Goal: Task Accomplishment & Management: Use online tool/utility

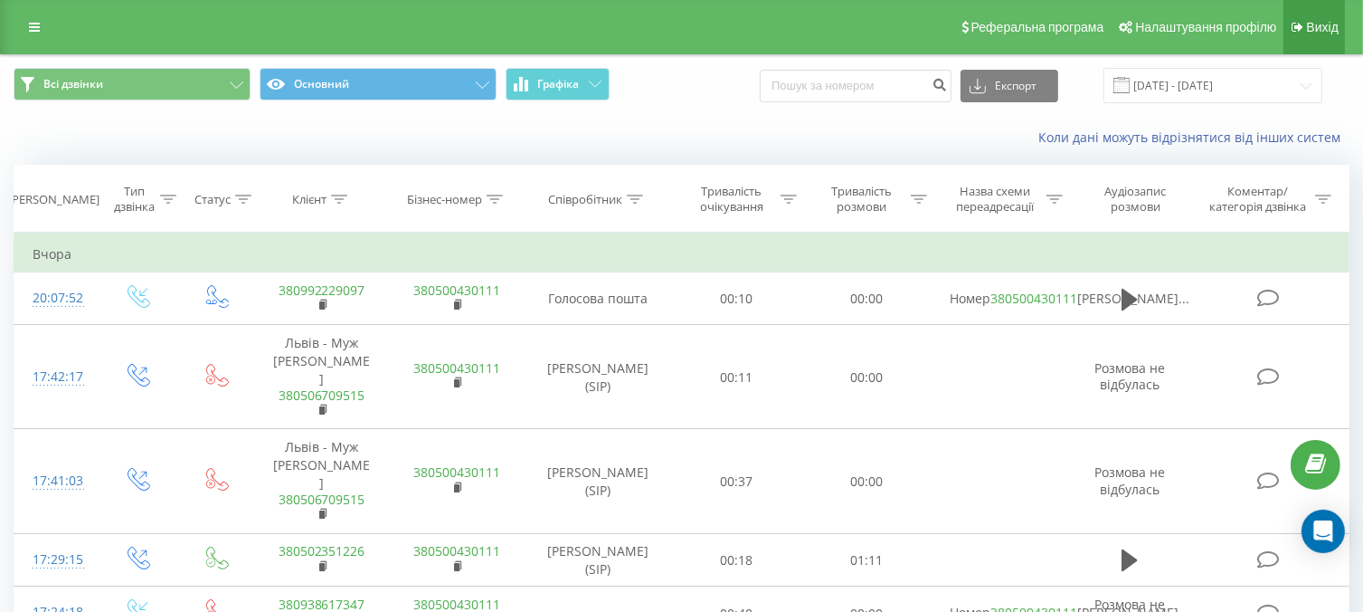
drag, startPoint x: 1317, startPoint y: 26, endPoint x: 1072, endPoint y: 412, distance: 456.8
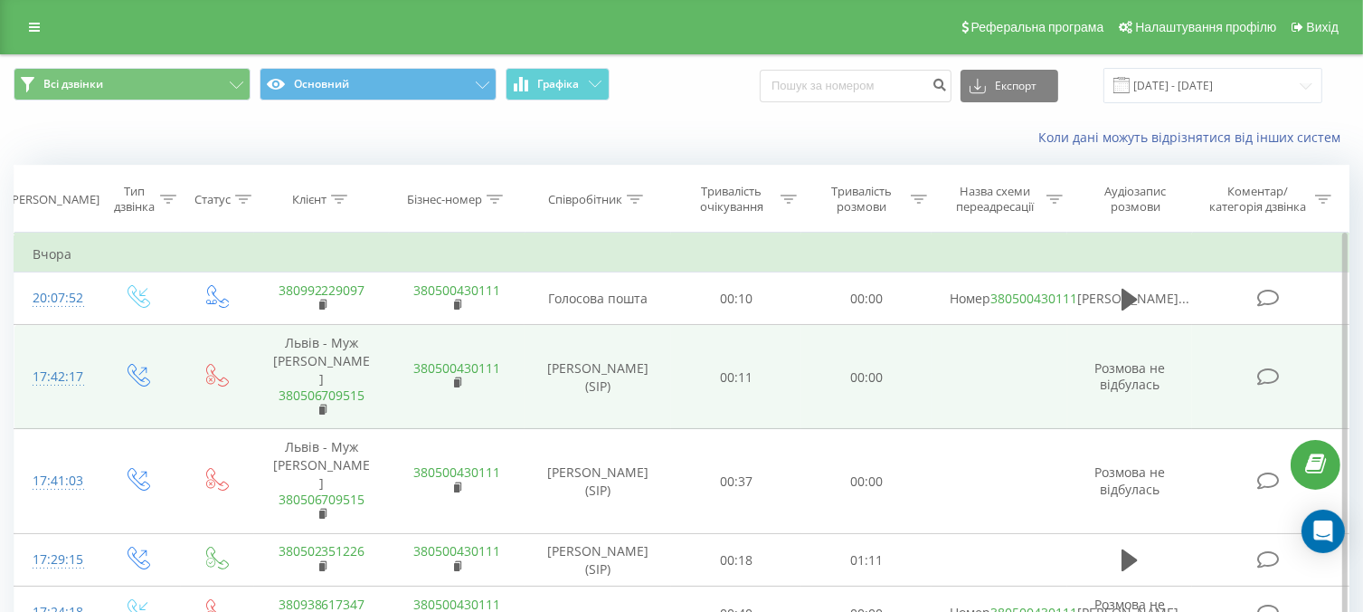
click at [1317, 26] on font "Вихід" at bounding box center [1323, 27] width 32 height 14
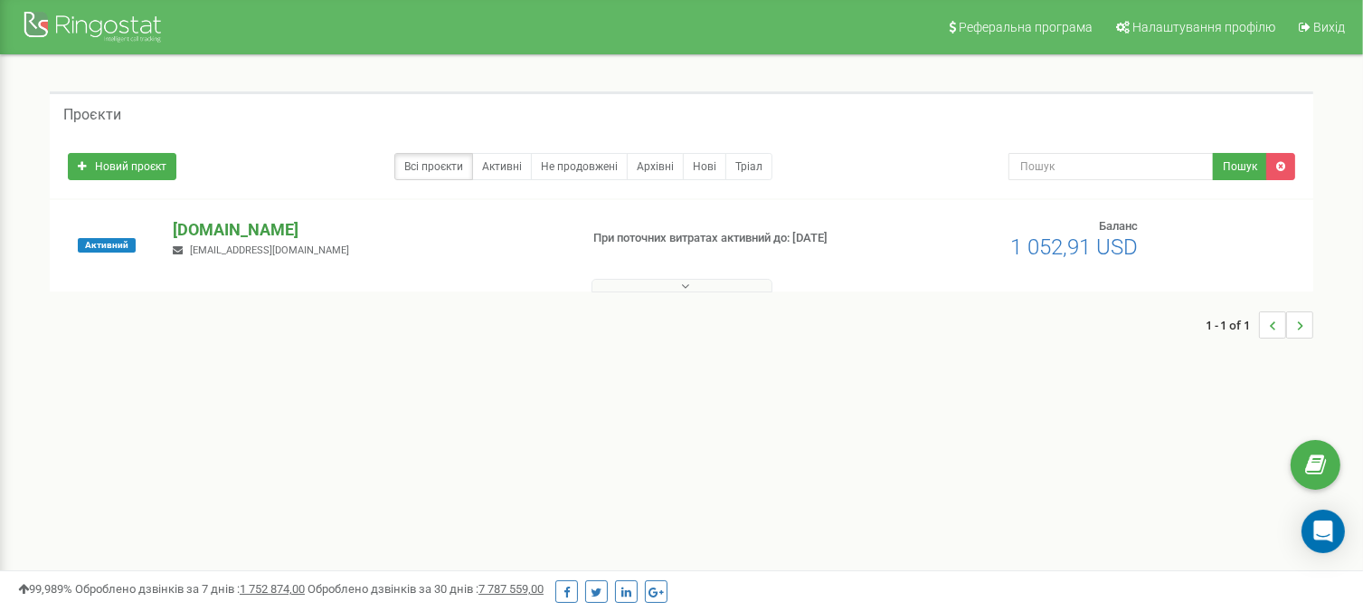
click at [231, 238] on p "[DOMAIN_NAME]" at bounding box center [368, 230] width 391 height 24
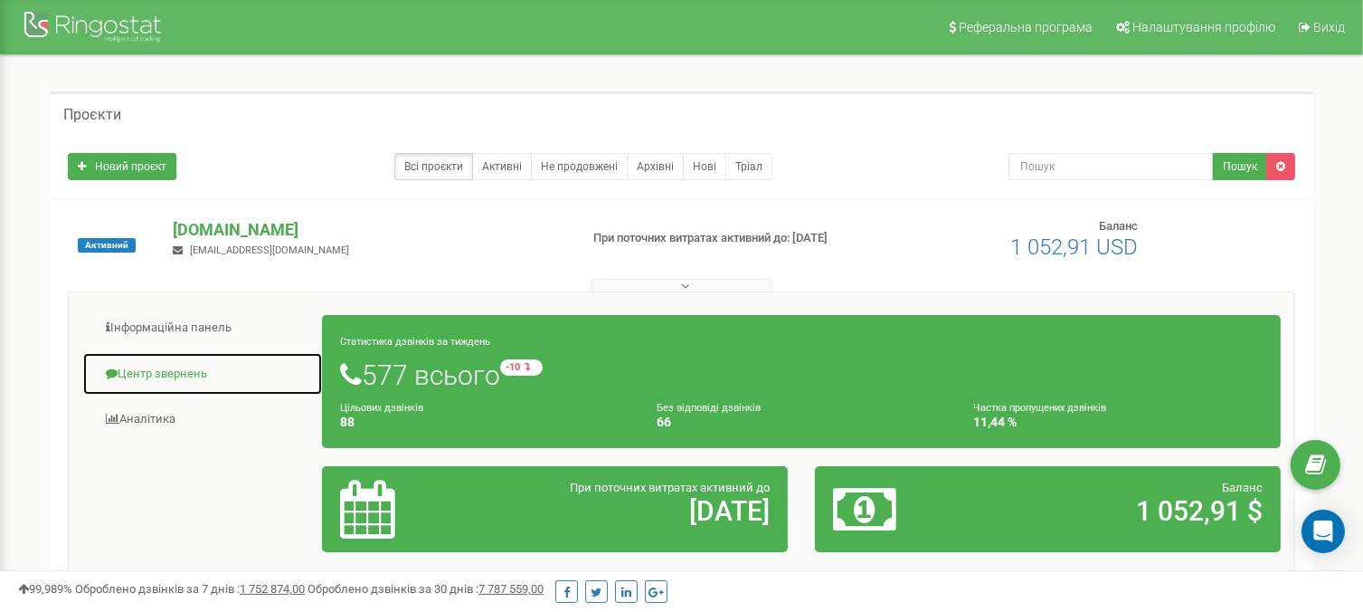
click at [188, 372] on link "Центр звернень" at bounding box center [202, 374] width 241 height 44
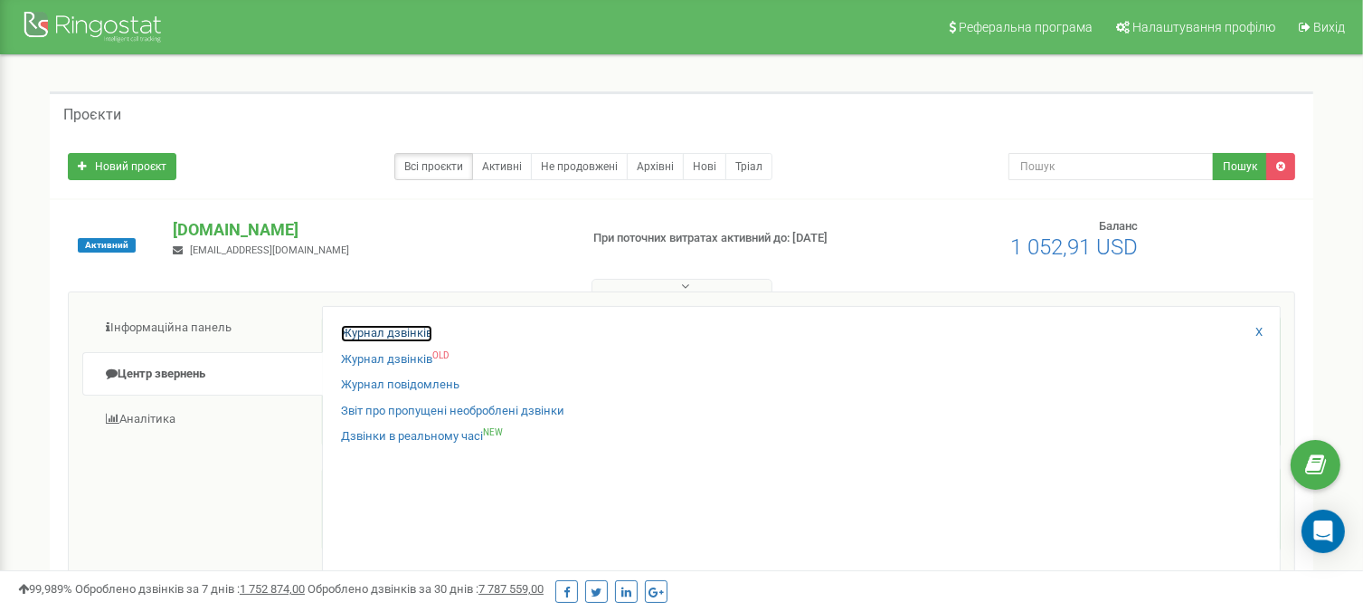
click at [353, 330] on link "Журнал дзвінків" at bounding box center [386, 333] width 91 height 17
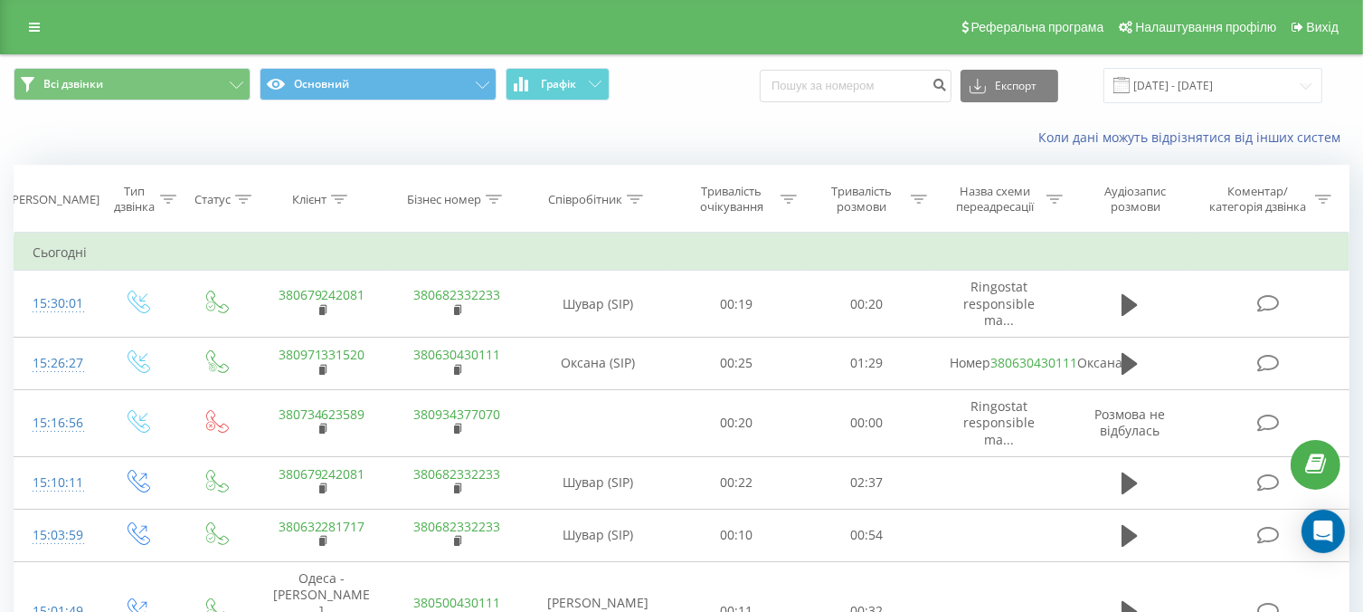
click at [28, 11] on div "Реферальна програма Налаштування профілю Вихід" at bounding box center [681, 27] width 1363 height 54
click at [31, 16] on link at bounding box center [34, 26] width 33 height 25
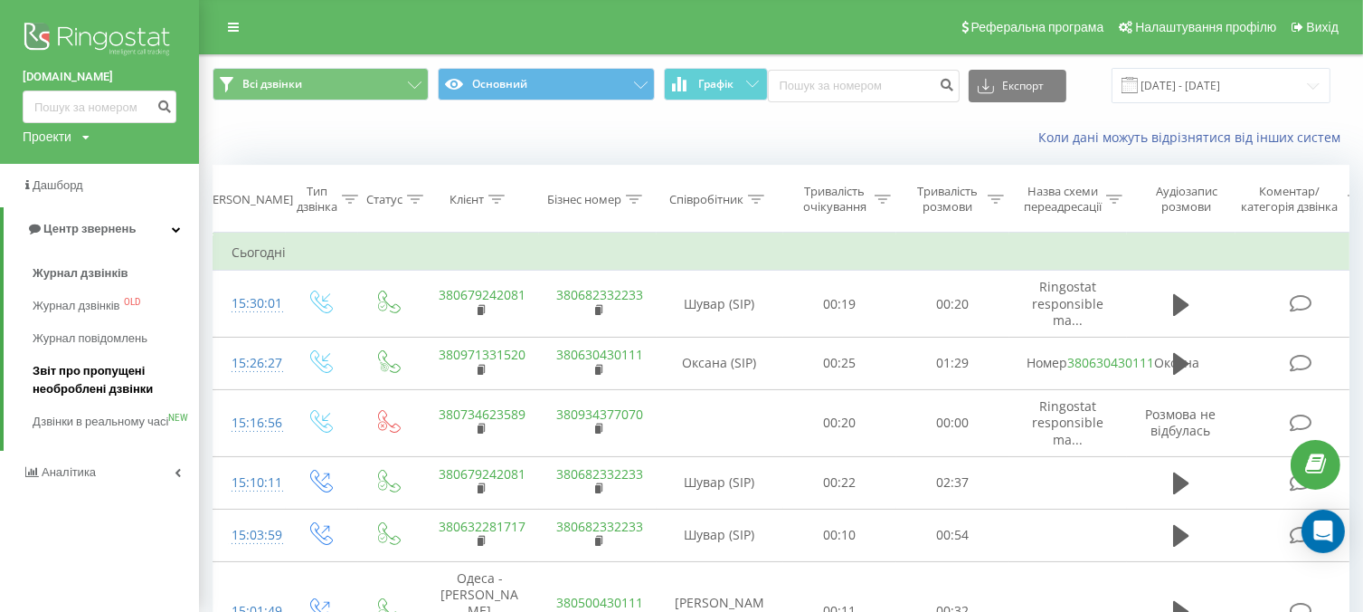
click at [101, 390] on span "Звіт про пропущені необроблені дзвінки" at bounding box center [111, 380] width 157 height 36
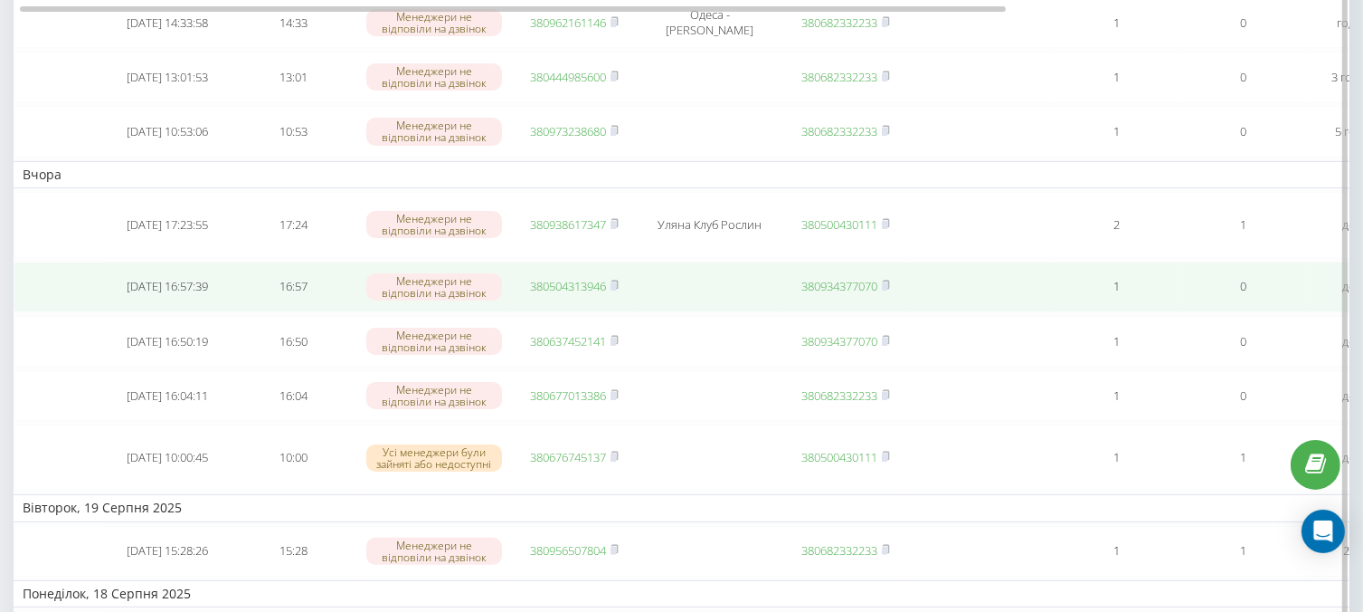
scroll to position [90, 0]
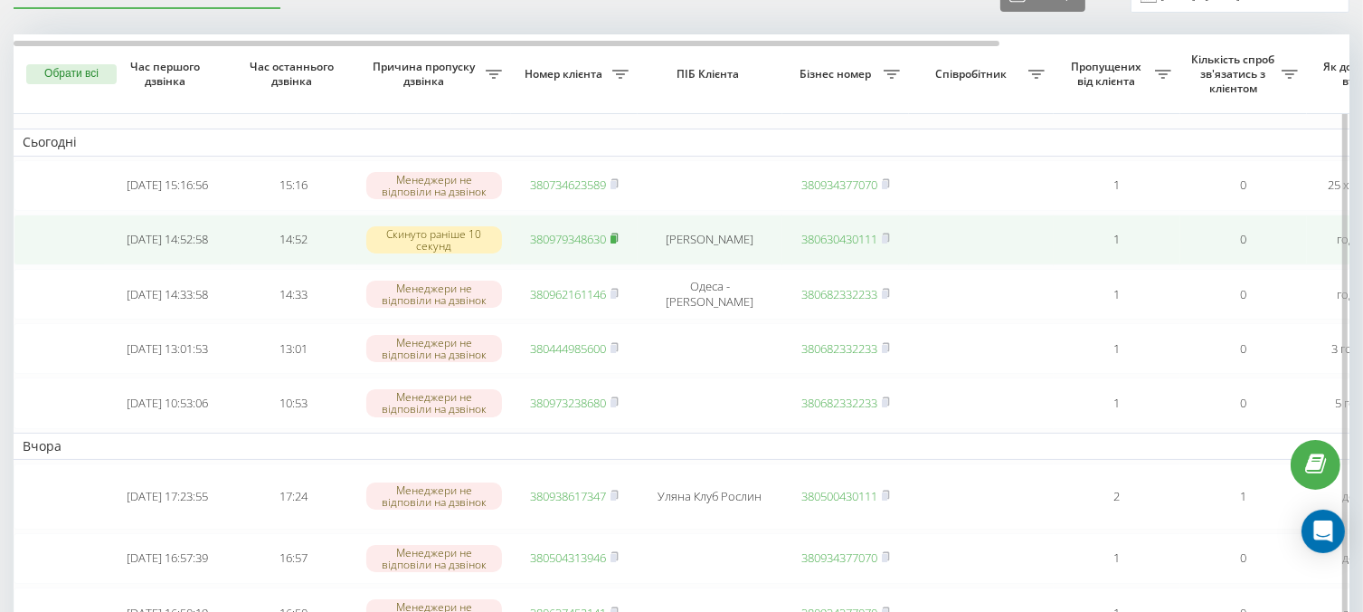
click at [615, 237] on rect at bounding box center [613, 239] width 5 height 8
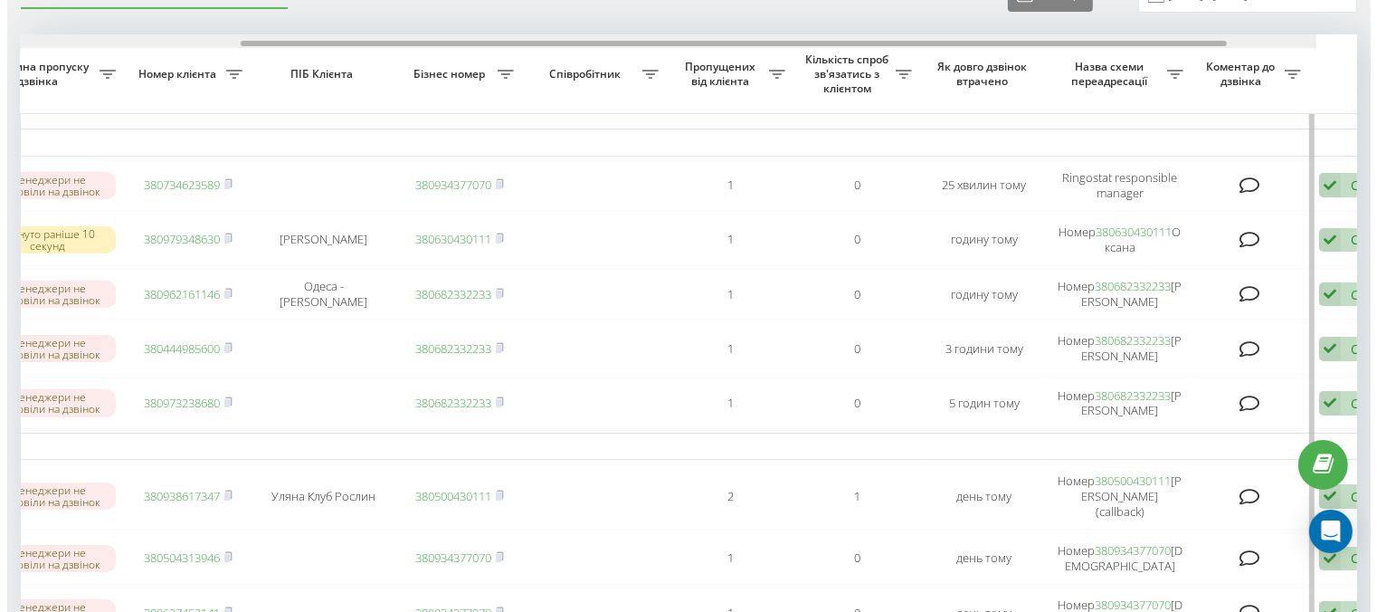
scroll to position [0, 472]
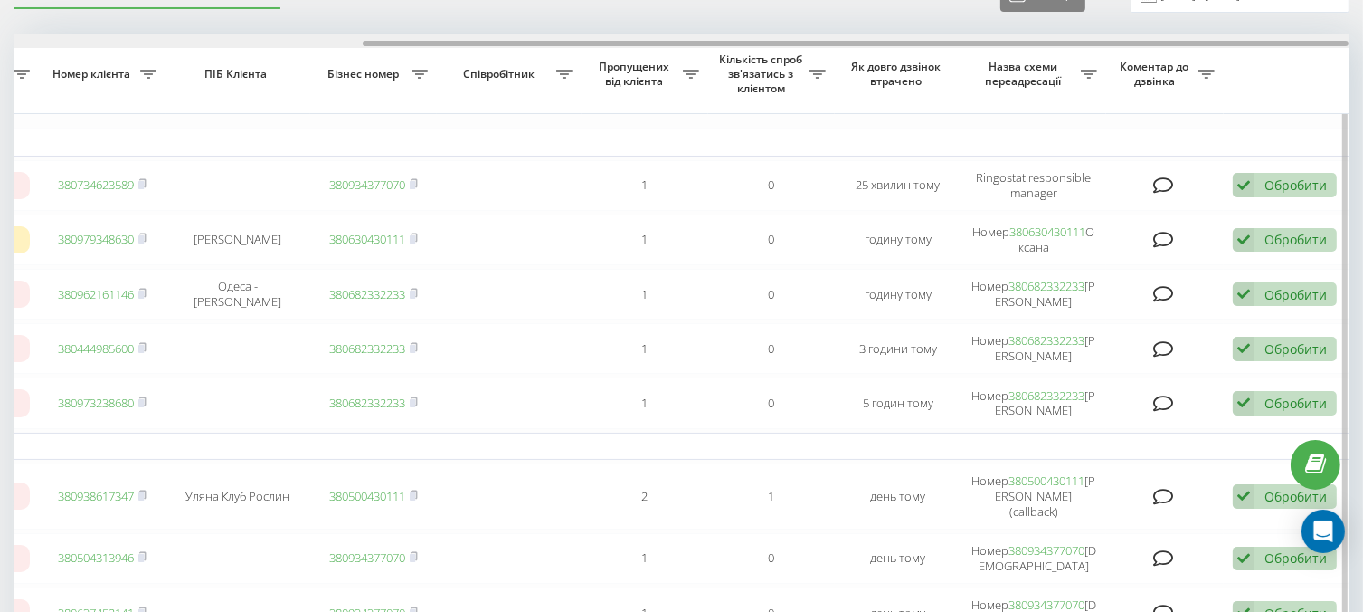
drag, startPoint x: 276, startPoint y: 43, endPoint x: 727, endPoint y: 88, distance: 453.7
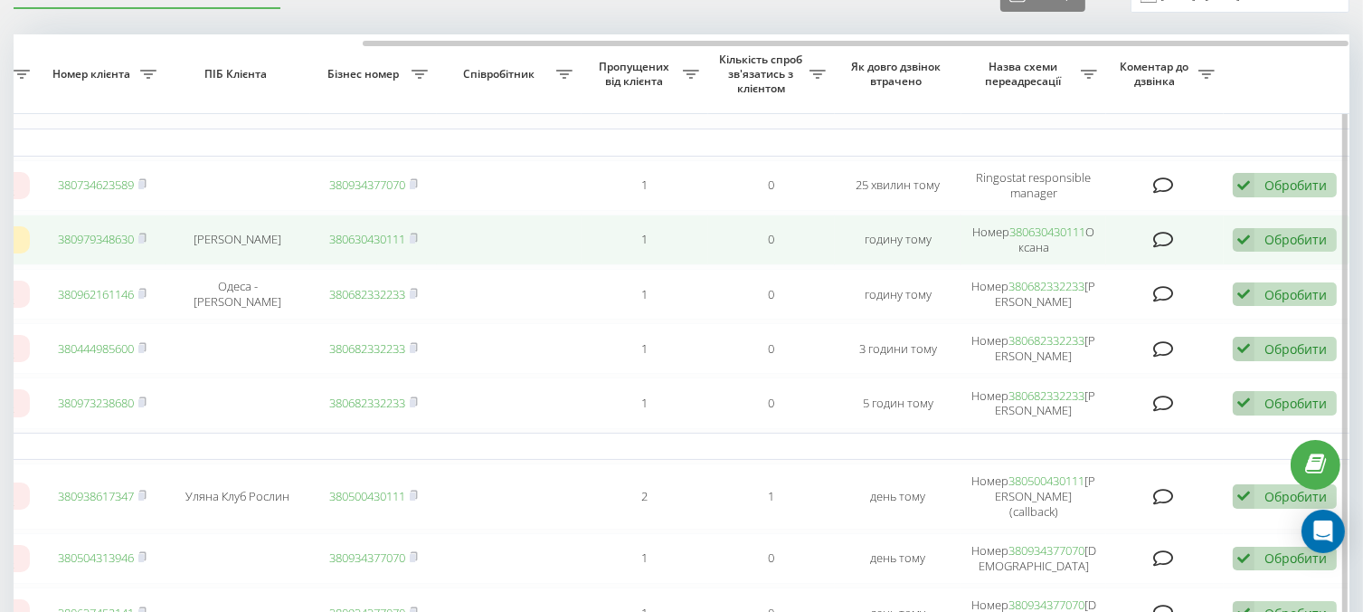
click at [1296, 238] on div "Обробити" at bounding box center [1296, 239] width 62 height 17
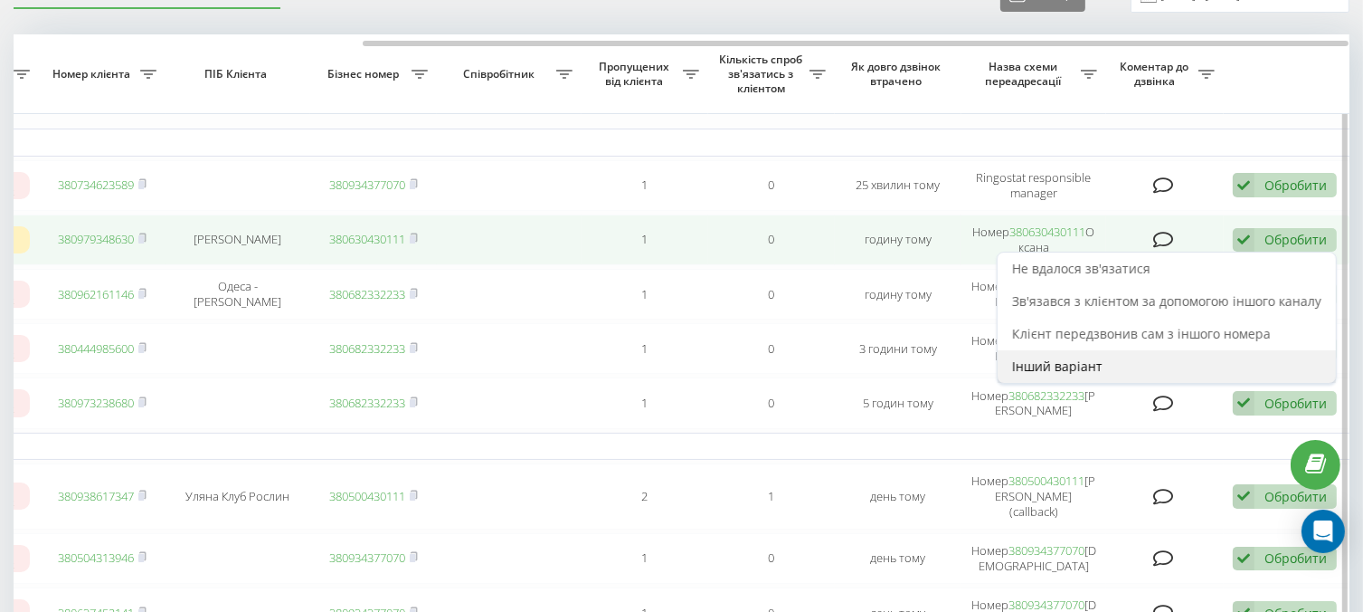
click at [1113, 354] on div "Інший варіант" at bounding box center [1167, 366] width 338 height 33
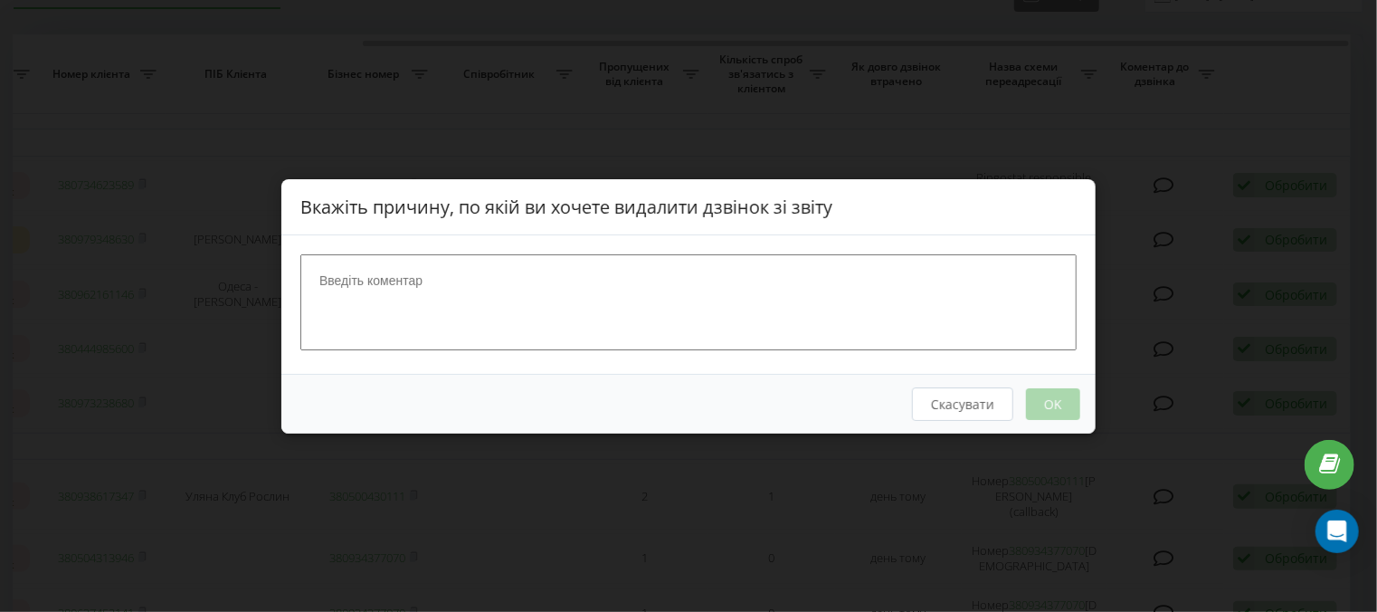
click at [785, 294] on textarea at bounding box center [688, 301] width 776 height 96
type textarea "Олена Гоголь, набрала на інший номер"
click at [1060, 394] on button "OK" at bounding box center [1053, 403] width 54 height 32
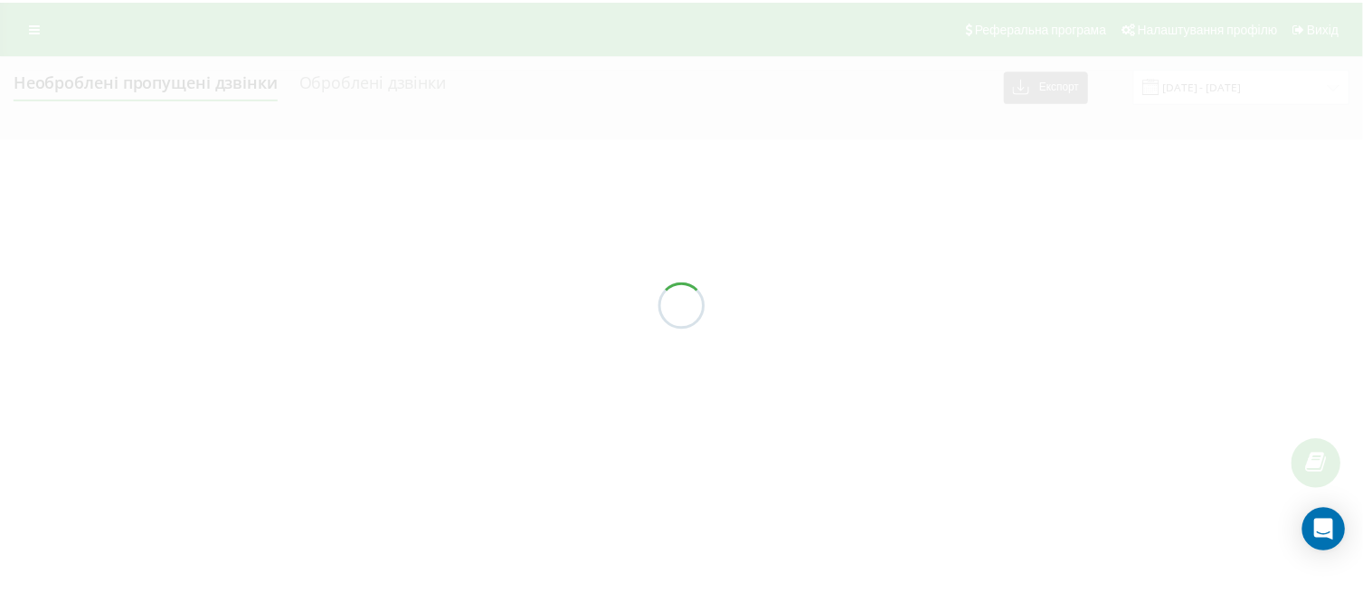
scroll to position [0, 0]
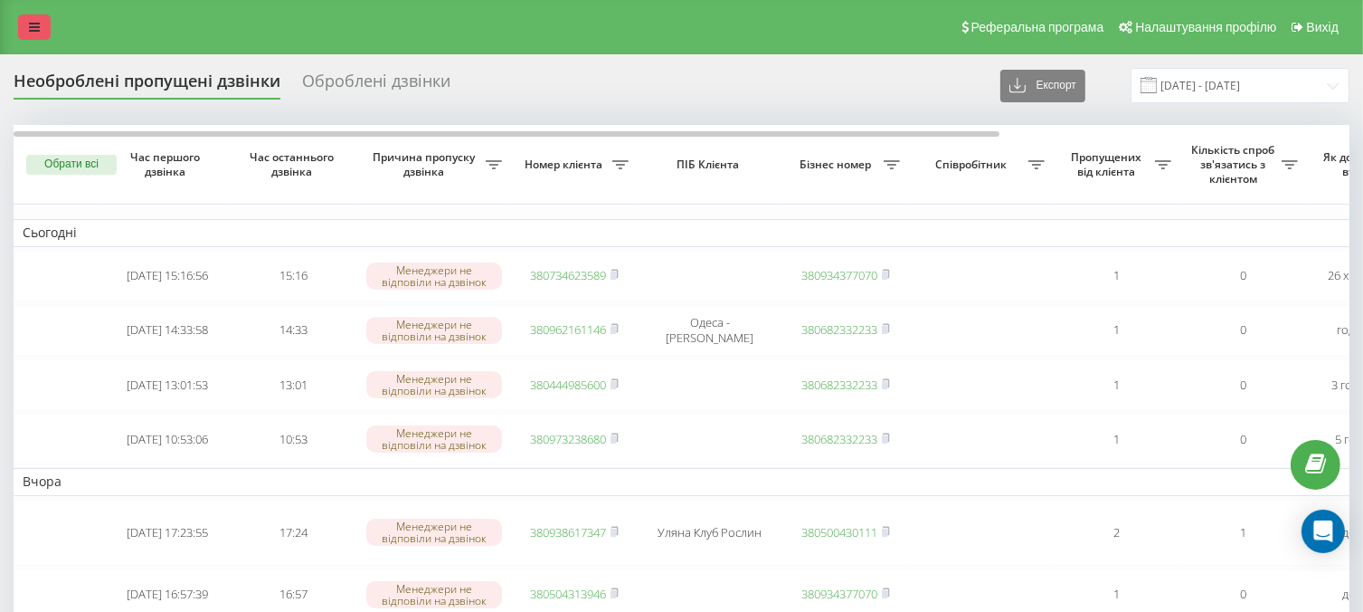
click at [35, 21] on icon at bounding box center [34, 27] width 11 height 13
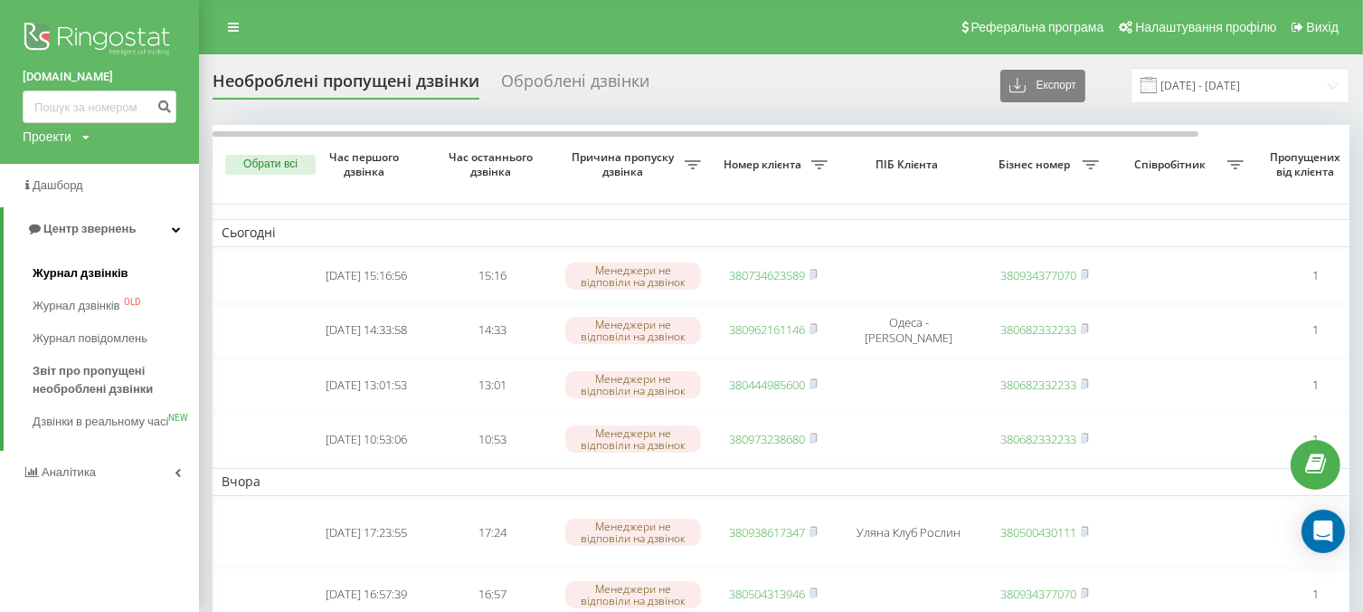
click at [93, 272] on span "Журнал дзвінків" at bounding box center [81, 273] width 96 height 18
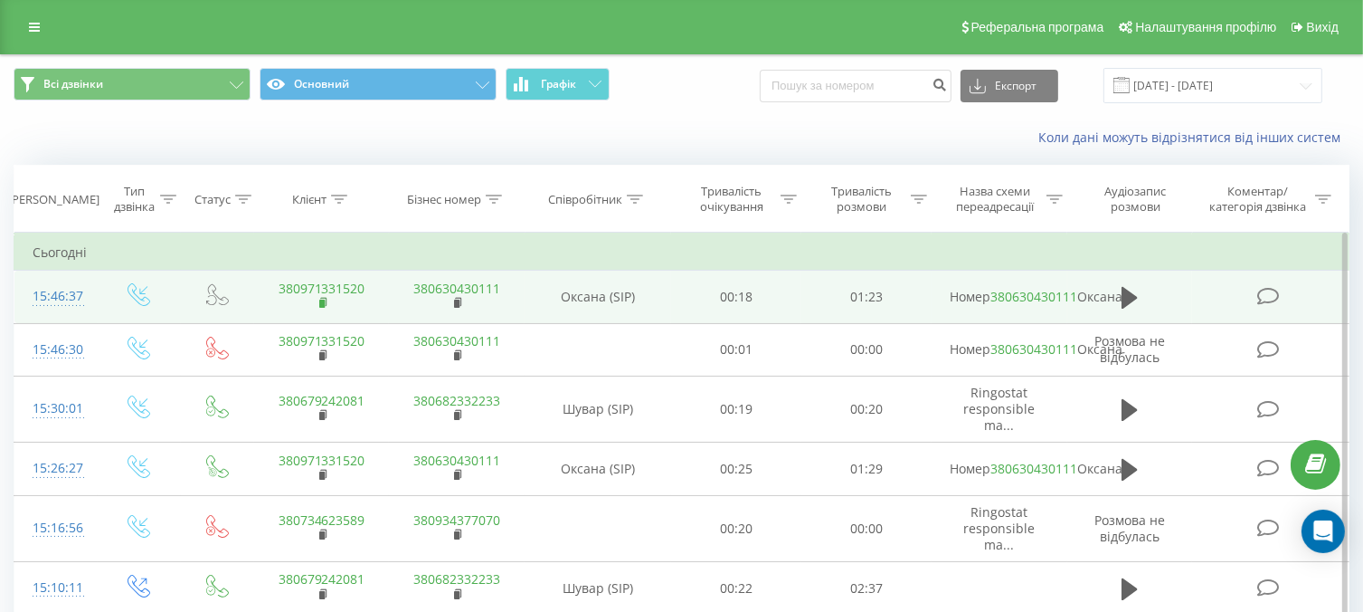
click at [323, 308] on rect at bounding box center [321, 303] width 5 height 8
click at [322, 308] on rect at bounding box center [321, 303] width 5 height 8
